Goal: Find specific page/section

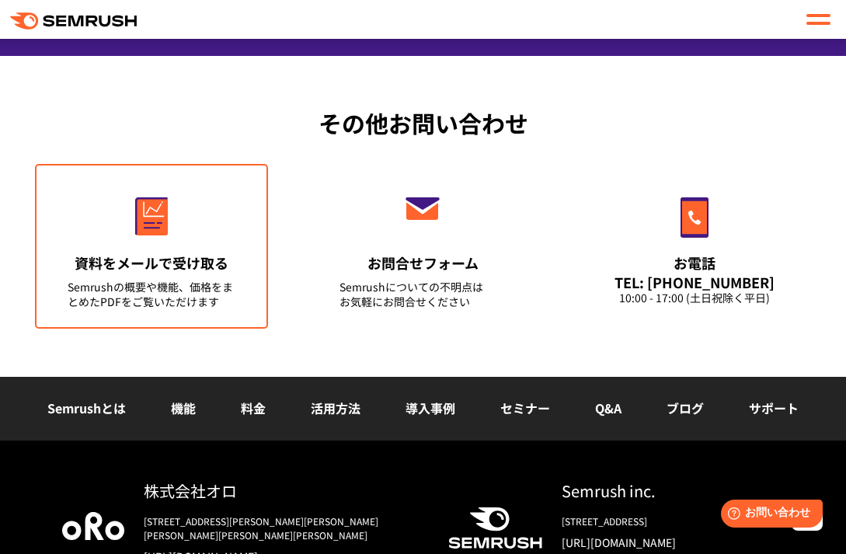
scroll to position [6125, 0]
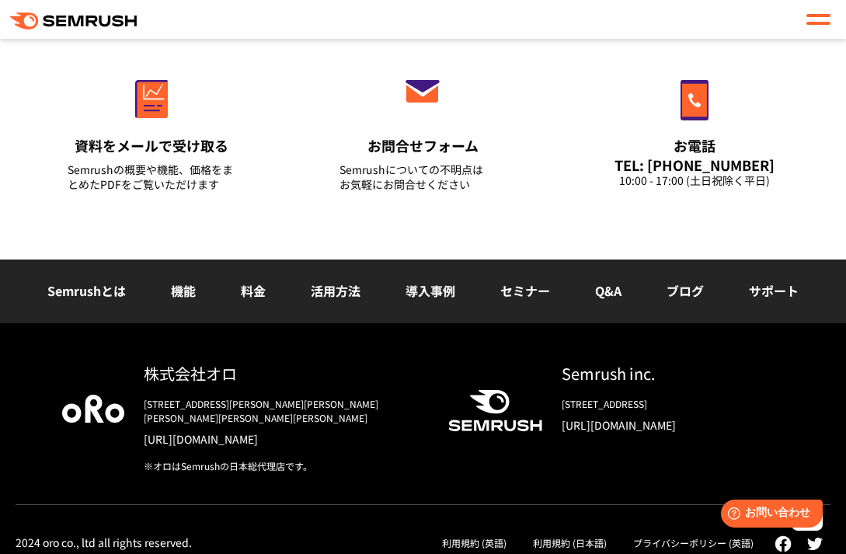
click at [431, 291] on link "導入事例" at bounding box center [430, 290] width 50 height 19
